Goal: Transaction & Acquisition: Purchase product/service

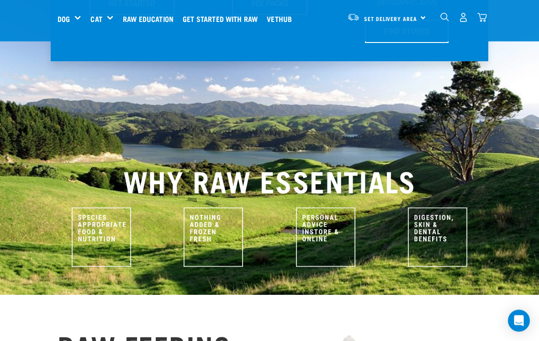
scroll to position [322, 0]
click at [459, 20] on img "dropdown navigation" at bounding box center [464, 18] width 10 height 10
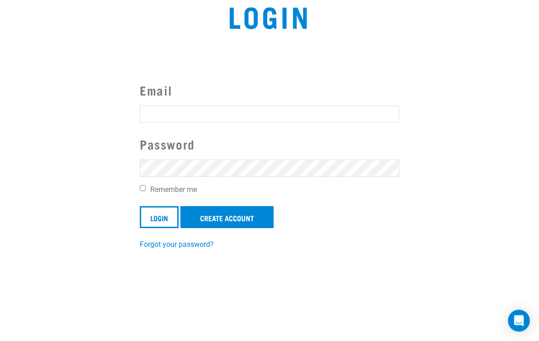
scroll to position [109, 0]
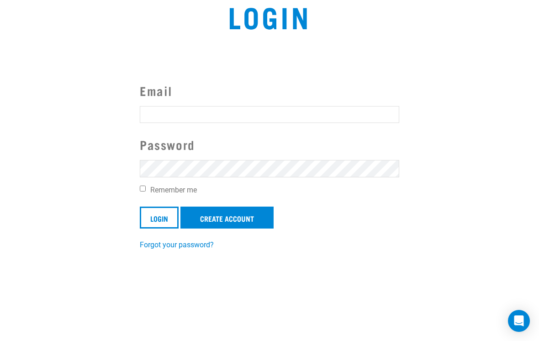
click at [156, 118] on input "Email" at bounding box center [270, 114] width 260 height 16
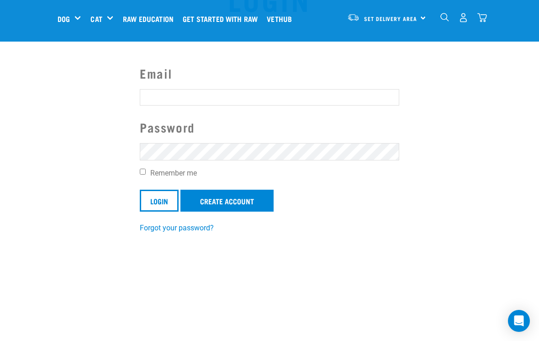
scroll to position [48, 0]
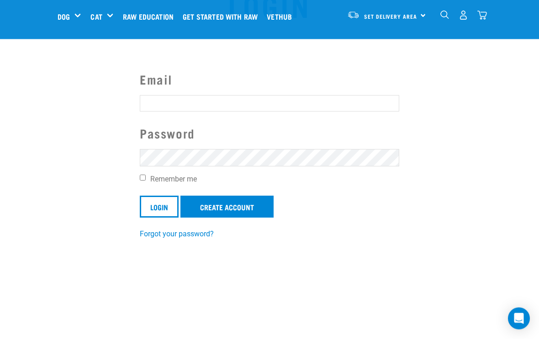
click at [154, 103] on input "Email" at bounding box center [270, 106] width 260 height 16
type input "M"
click at [258, 103] on input "Email" at bounding box center [270, 106] width 260 height 16
click at [82, 139] on section "Email Password Remember me Login Create Account Forgot your password?" at bounding box center [269, 151] width 539 height 204
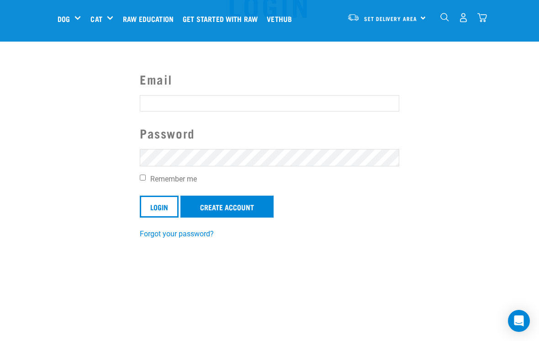
click at [180, 106] on input "Email" at bounding box center [270, 103] width 260 height 16
type input "Mark.andrews@mac.com"
click at [140, 184] on label "Remember me" at bounding box center [270, 179] width 260 height 11
click at [140, 180] on input "Remember me" at bounding box center [143, 178] width 6 height 6
checkbox input "true"
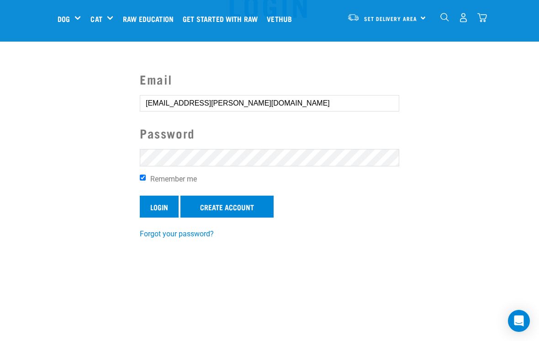
click at [154, 199] on input "Login" at bounding box center [159, 207] width 39 height 22
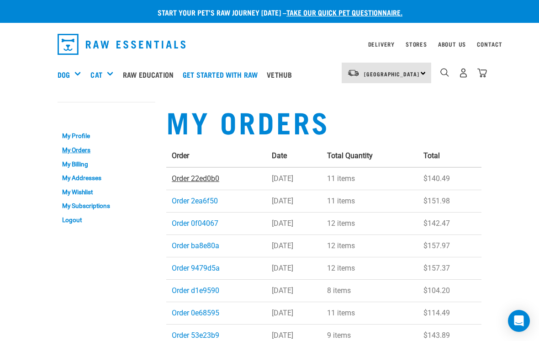
click at [180, 181] on link "Order 22ed0b0" at bounding box center [196, 178] width 48 height 9
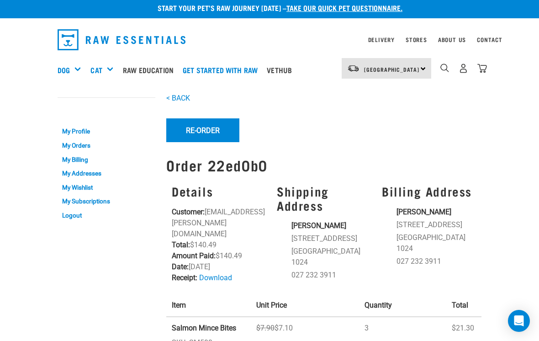
scroll to position [5, 0]
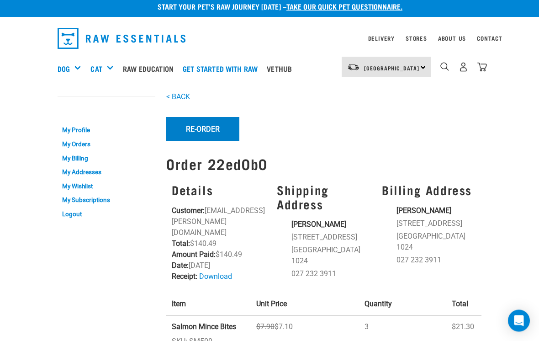
click at [196, 134] on button "Re-Order" at bounding box center [202, 129] width 73 height 24
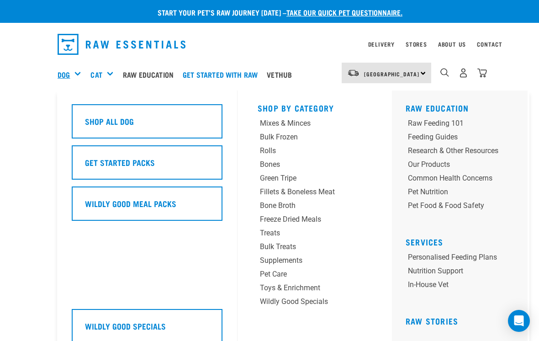
click at [69, 74] on link "Dog" at bounding box center [64, 74] width 12 height 11
click at [69, 69] on link "Dog" at bounding box center [64, 74] width 12 height 11
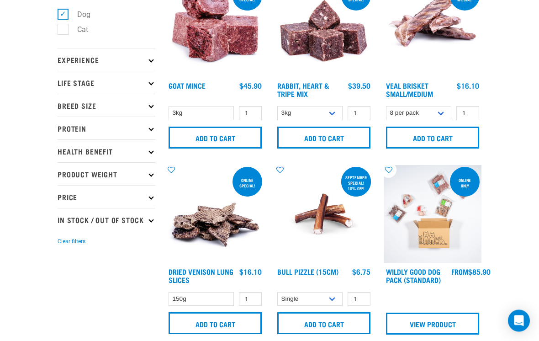
scroll to position [158, 0]
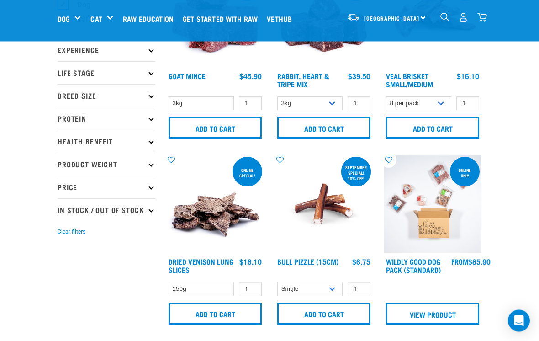
click at [152, 124] on p "Protein" at bounding box center [107, 118] width 98 height 23
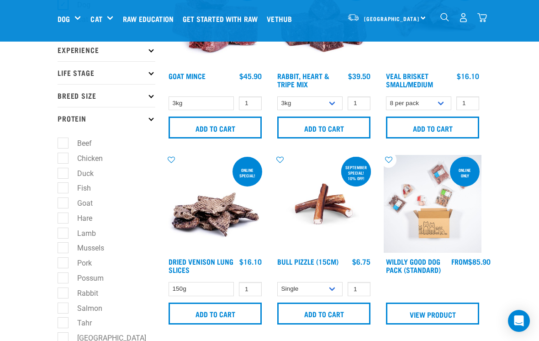
click at [63, 308] on label "Salmon" at bounding box center [84, 307] width 43 height 11
click at [62, 308] on input "Salmon" at bounding box center [61, 306] width 6 height 6
checkbox input "true"
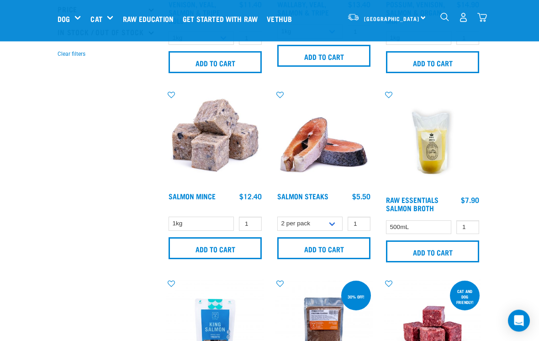
scroll to position [546, 0]
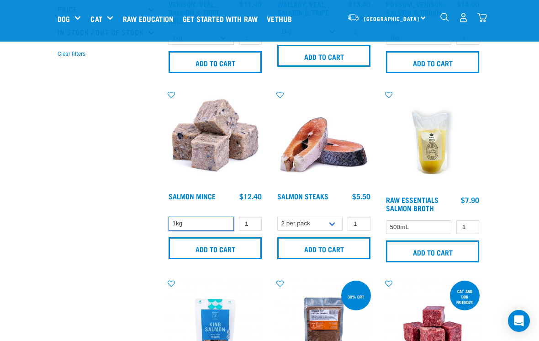
click at [187, 224] on select "1kg" at bounding box center [201, 224] width 65 height 14
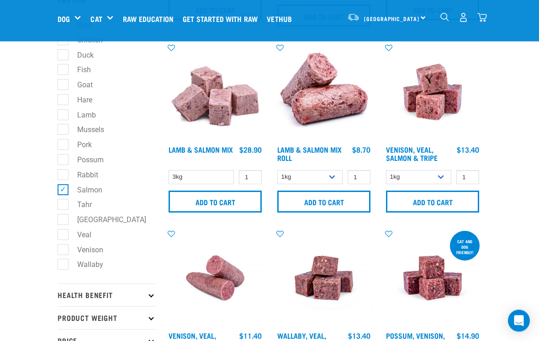
scroll to position [210, 0]
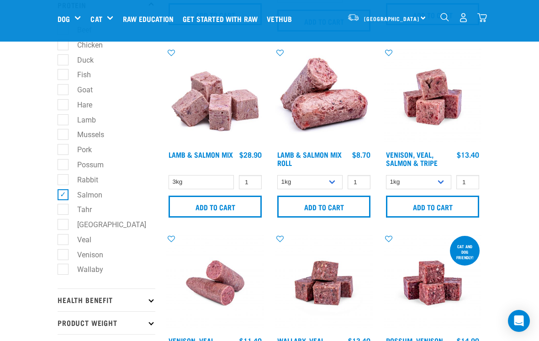
click at [65, 193] on label "Salmon" at bounding box center [84, 194] width 43 height 11
click at [64, 193] on input "Salmon" at bounding box center [61, 193] width 6 height 6
checkbox input "false"
click at [63, 260] on label "Venison" at bounding box center [85, 254] width 44 height 11
click at [60, 256] on input "Venison" at bounding box center [61, 253] width 6 height 6
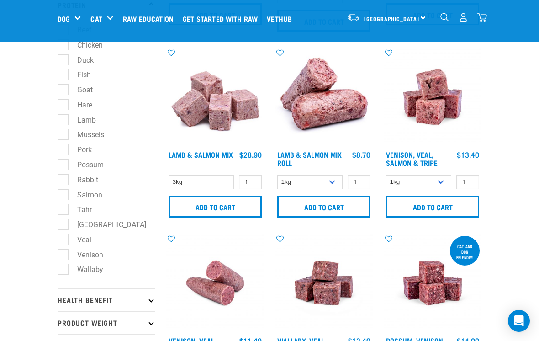
checkbox input "true"
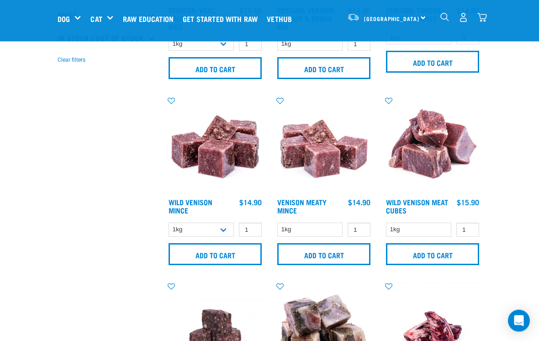
scroll to position [540, 0]
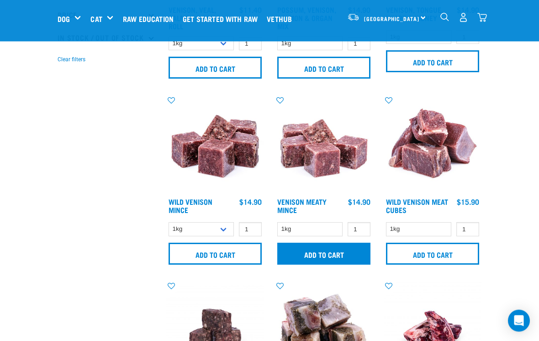
click at [309, 256] on input "Add to cart" at bounding box center [323, 254] width 93 height 22
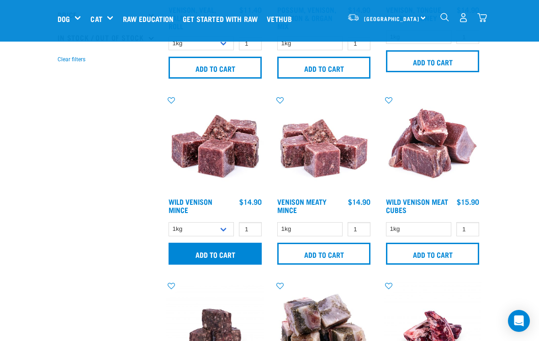
click at [198, 254] on input "Add to cart" at bounding box center [215, 254] width 93 height 22
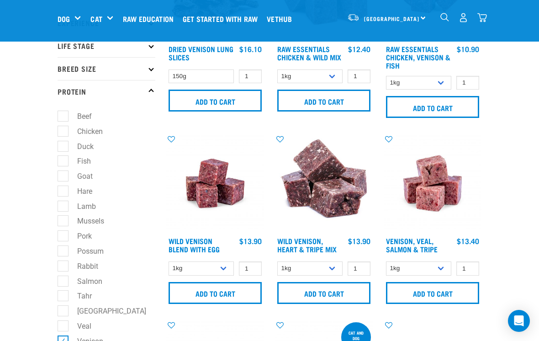
scroll to position [127, 0]
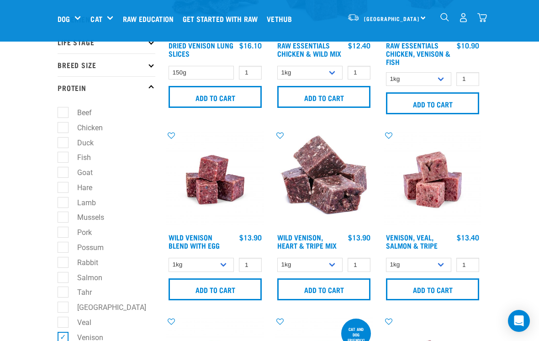
click at [63, 133] on label "Chicken" at bounding box center [85, 127] width 44 height 11
click at [61, 129] on input "Chicken" at bounding box center [61, 126] width 6 height 6
checkbox input "true"
click at [66, 332] on label "Venison" at bounding box center [85, 337] width 44 height 11
click at [64, 333] on input "Venison" at bounding box center [61, 336] width 6 height 6
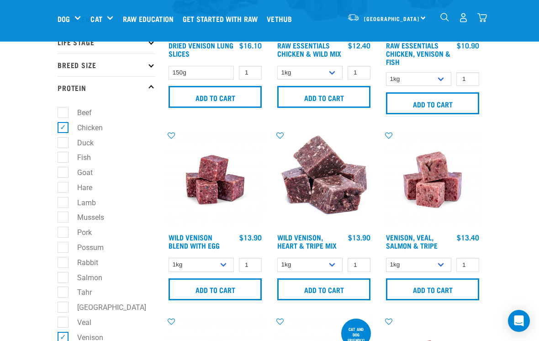
checkbox input "false"
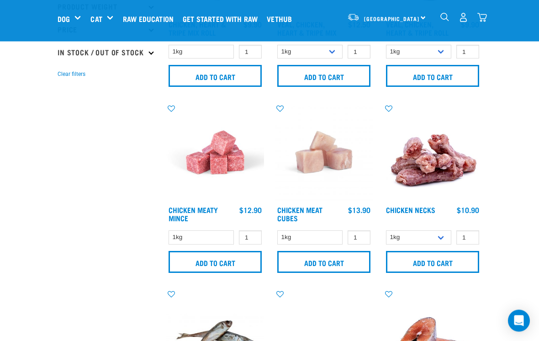
scroll to position [531, 0]
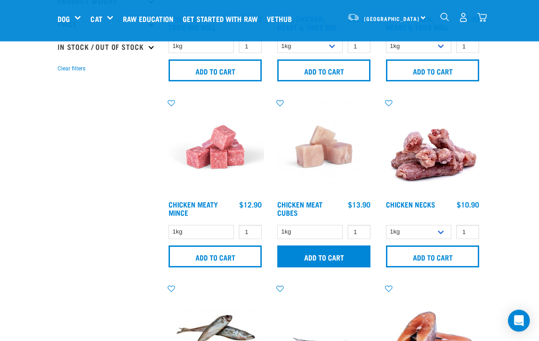
click at [310, 264] on input "Add to cart" at bounding box center [323, 257] width 93 height 22
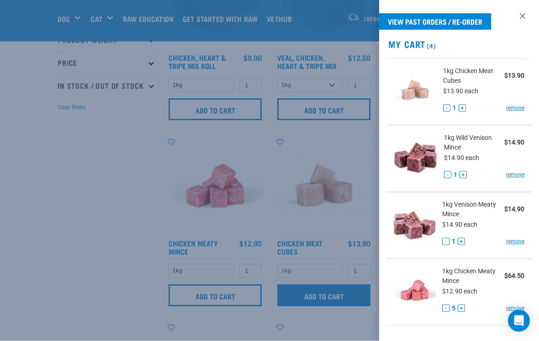
scroll to position [490, 0]
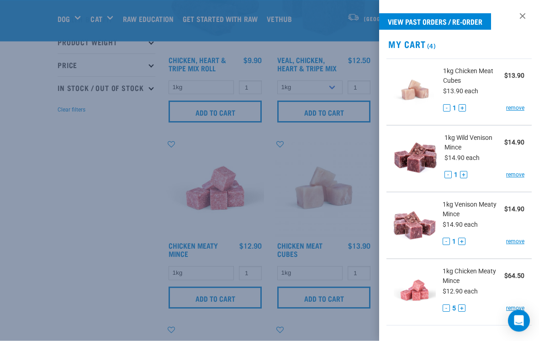
click at [461, 109] on button "+" at bounding box center [462, 108] width 7 height 7
click at [462, 106] on button "+" at bounding box center [462, 108] width 7 height 7
click at [442, 115] on div "1kg Chicken Meat Cubes $41.70 $13.90 each - 3 + remove" at bounding box center [480, 92] width 88 height 51
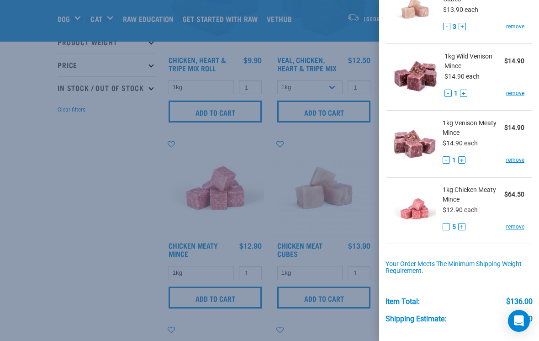
scroll to position [83, 0]
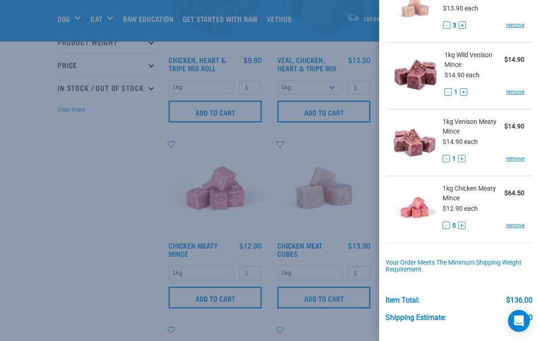
click at [445, 226] on button "-" at bounding box center [446, 225] width 7 height 7
click at [432, 229] on img at bounding box center [415, 207] width 42 height 47
click at [435, 222] on img at bounding box center [415, 207] width 42 height 47
click at [447, 225] on button "-" at bounding box center [446, 225] width 7 height 7
click at [443, 228] on button "-" at bounding box center [446, 225] width 7 height 7
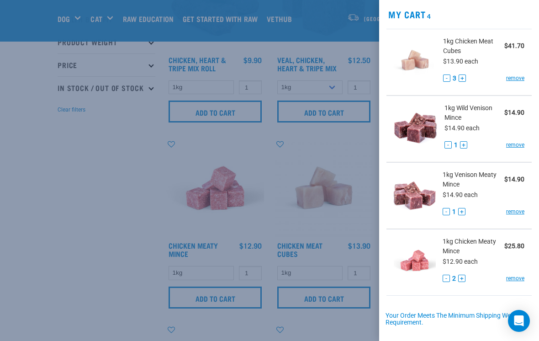
scroll to position [29, 0]
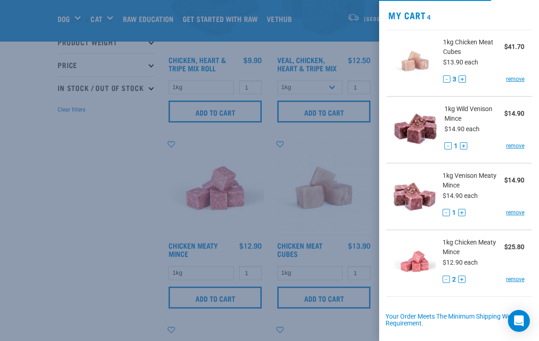
click at [458, 213] on button "+" at bounding box center [461, 212] width 7 height 7
click at [462, 146] on button "+" at bounding box center [463, 145] width 7 height 7
click at [443, 79] on button "-" at bounding box center [446, 78] width 7 height 7
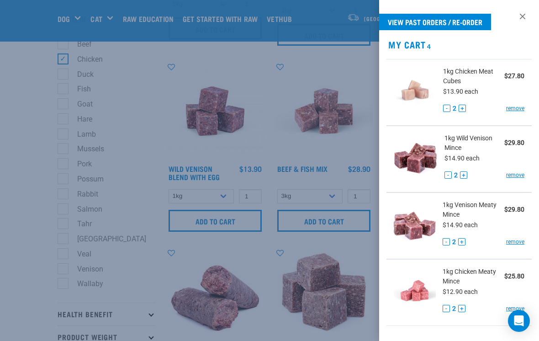
scroll to position [197, 0]
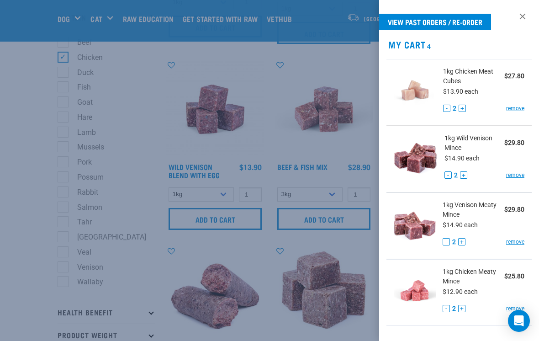
click at [62, 209] on div at bounding box center [269, 170] width 539 height 341
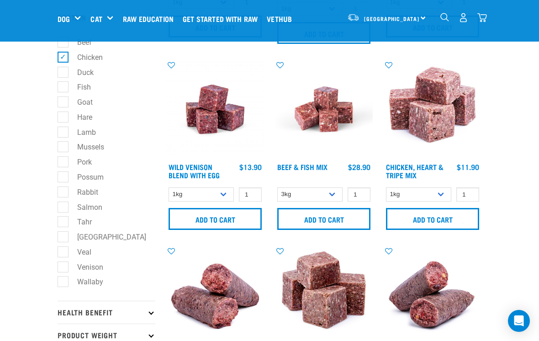
click at [65, 211] on label "Salmon" at bounding box center [84, 206] width 43 height 11
click at [64, 208] on input "Salmon" at bounding box center [61, 205] width 6 height 6
checkbox input "true"
click at [63, 56] on label "Chicken" at bounding box center [85, 57] width 44 height 11
click at [58, 56] on input "Chicken" at bounding box center [61, 56] width 6 height 6
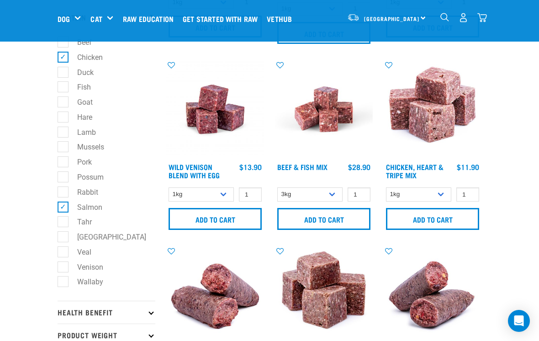
checkbox input "false"
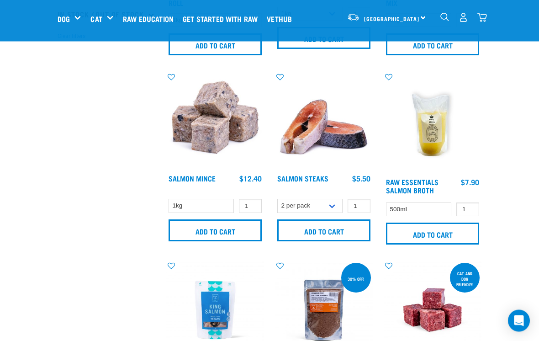
scroll to position [564, 0]
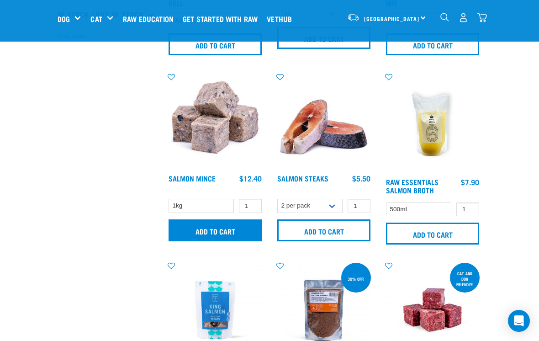
click at [208, 233] on input "Add to cart" at bounding box center [215, 230] width 93 height 22
click at [477, 24] on div "9" at bounding box center [463, 17] width 47 height 21
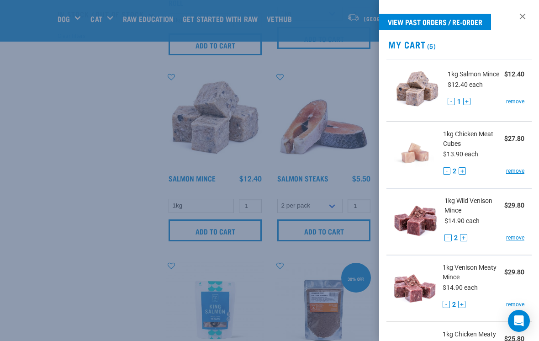
click at [470, 98] on button "+" at bounding box center [466, 101] width 7 height 7
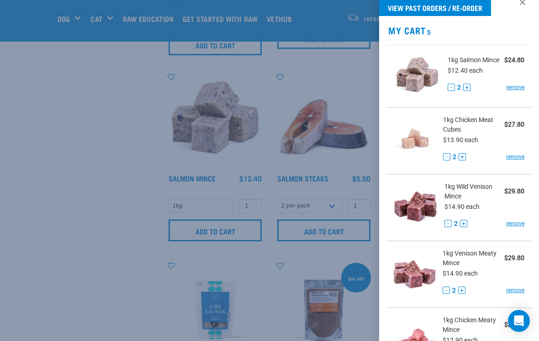
scroll to position [14, 0]
click at [467, 86] on button "+" at bounding box center [466, 87] width 7 height 7
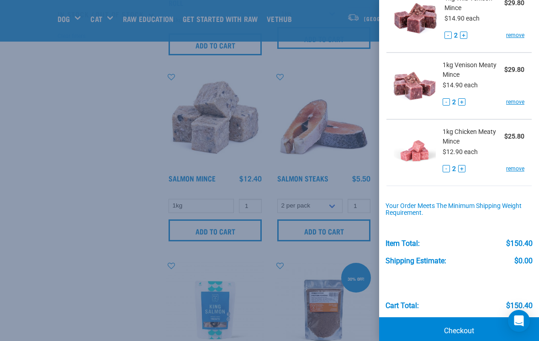
scroll to position [202, 0]
click at [464, 328] on link "Checkout" at bounding box center [459, 331] width 160 height 27
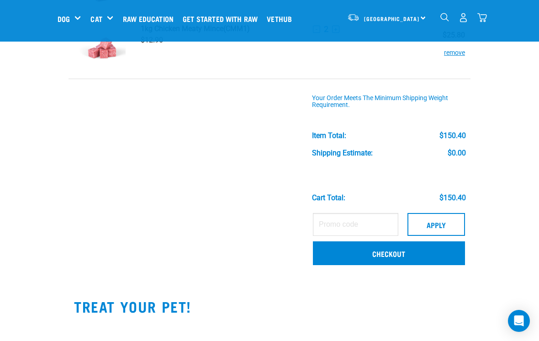
scroll to position [309, 0]
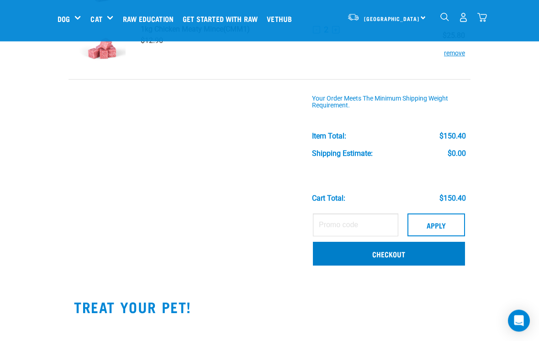
click at [436, 257] on link "Checkout" at bounding box center [389, 254] width 152 height 24
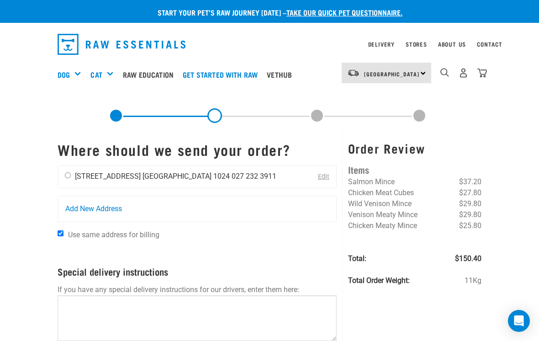
click at [67, 178] on input "radio" at bounding box center [68, 175] width 6 height 6
radio input "true"
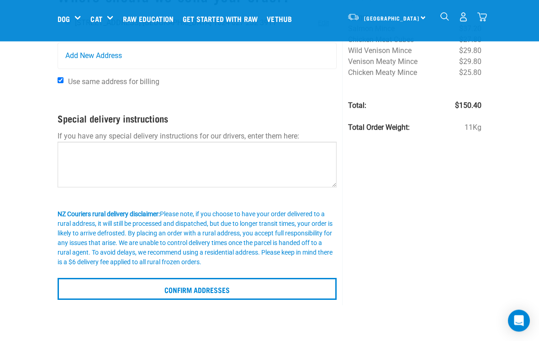
scroll to position [82, 0]
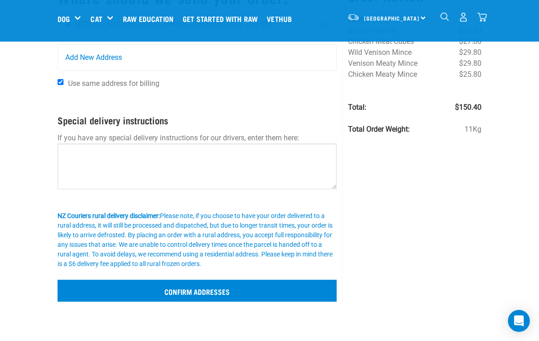
click at [81, 288] on input "Confirm addresses" at bounding box center [197, 291] width 279 height 22
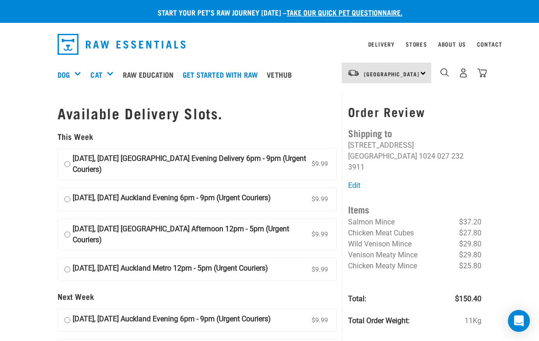
click at [70, 157] on input "18 September, Thursday Auckland Evening Delivery 6pm - 9pm (Urgent Couriers) $9…" at bounding box center [67, 164] width 6 height 22
radio input "true"
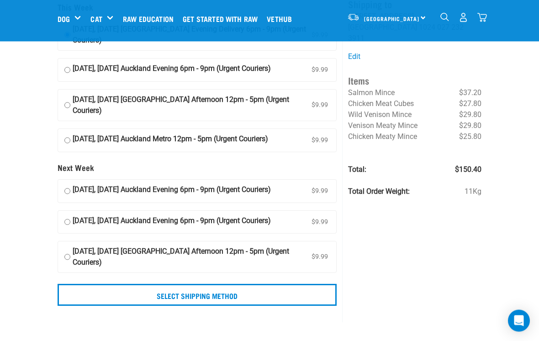
scroll to position [60, 0]
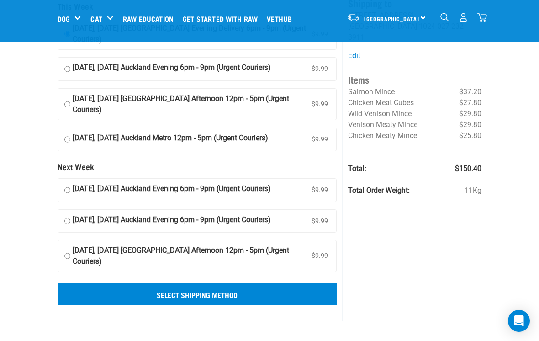
click at [90, 305] on input "Select Shipping Method" at bounding box center [197, 294] width 279 height 22
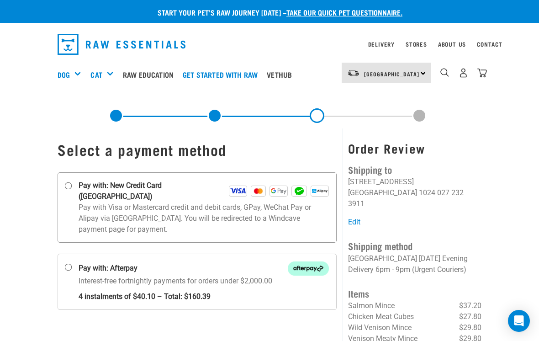
click at [69, 185] on input "Pay with: New Credit Card ([GEOGRAPHIC_DATA])" at bounding box center [68, 185] width 7 height 7
radio input "true"
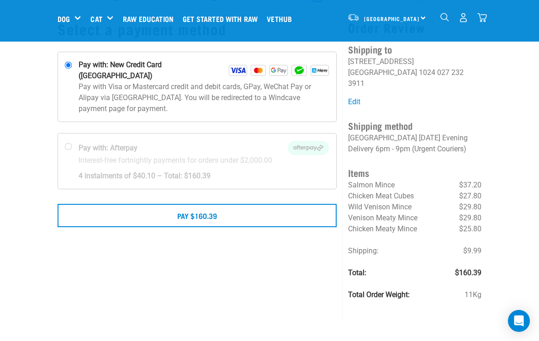
scroll to position [56, 0]
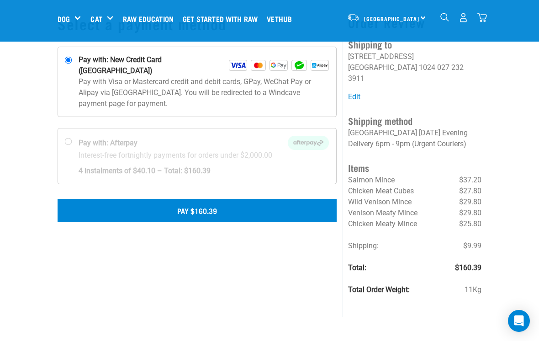
click at [87, 200] on button "Pay $160.39" at bounding box center [197, 210] width 279 height 23
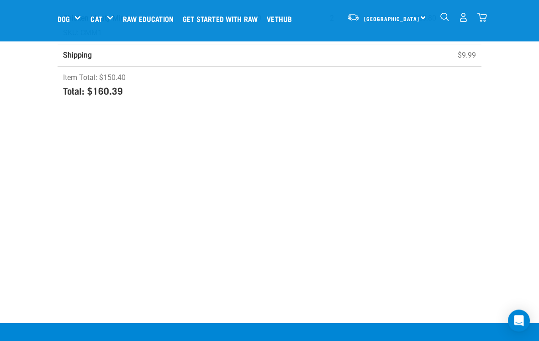
scroll to position [353, 0]
